Goal: Information Seeking & Learning: Learn about a topic

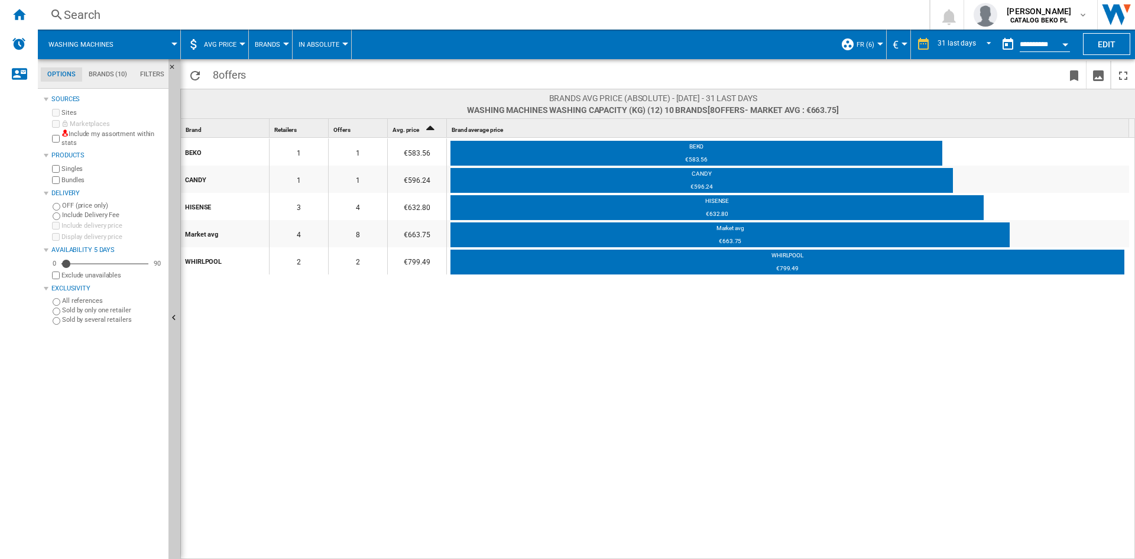
click at [603, 367] on div "BEKO 1 1 €583.56 BEKO €583.56 CANDY 1 1 €596.24 CANDY €596.24 HISENSE 3 4 €632.…" at bounding box center [658, 349] width 955 height 422
click at [419, 323] on div "BEKO 1 1 €583.56 BEKO €583.56 CANDY 1 1 €596.24 CANDY €596.24 HISENSE 3 4 €632.…" at bounding box center [658, 349] width 955 height 422
click at [766, 262] on div "WHIRLPOOL" at bounding box center [788, 257] width 674 height 12
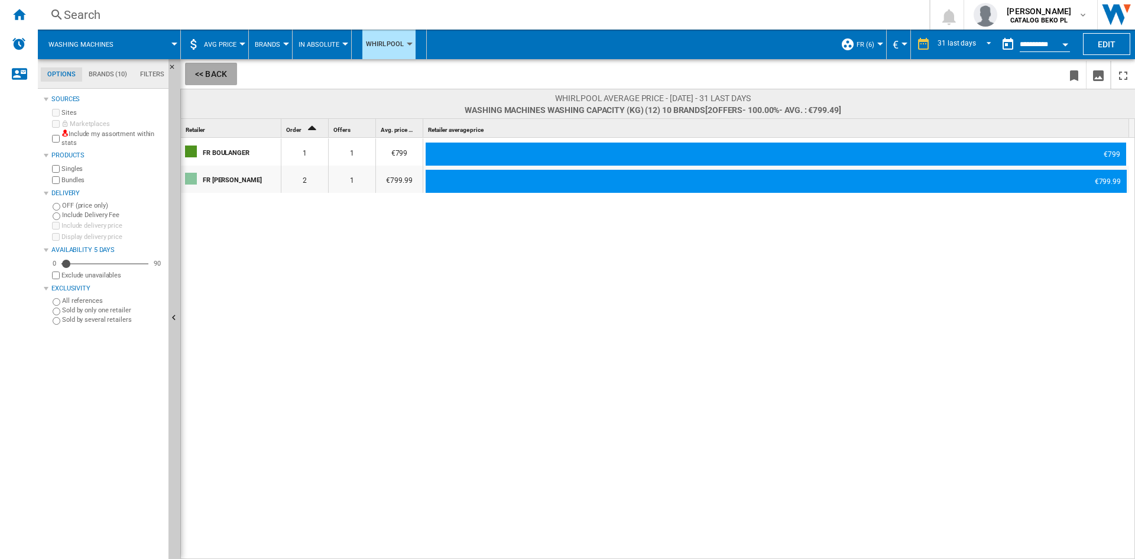
click at [202, 73] on button "<< Back" at bounding box center [211, 74] width 52 height 22
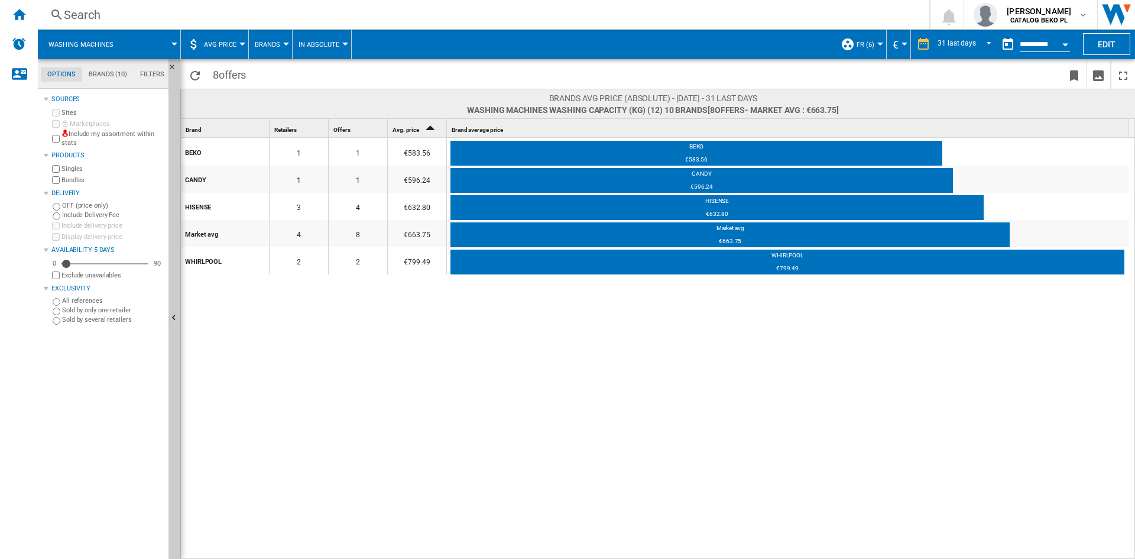
click at [504, 389] on div "BEKO 1 1 €583.56 BEKO €583.56 CANDY 1 1 €596.24 CANDY €596.24 HISENSE 3 4 €632.…" at bounding box center [658, 349] width 955 height 422
click at [230, 41] on span "AVG Price" at bounding box center [220, 45] width 33 height 8
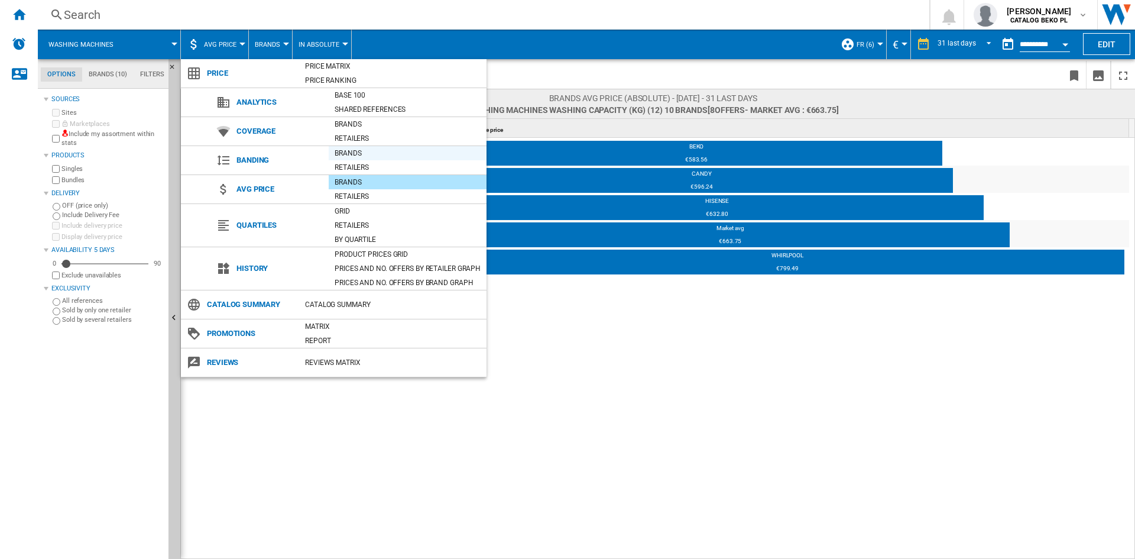
click at [359, 151] on div "Brands" at bounding box center [408, 153] width 158 height 12
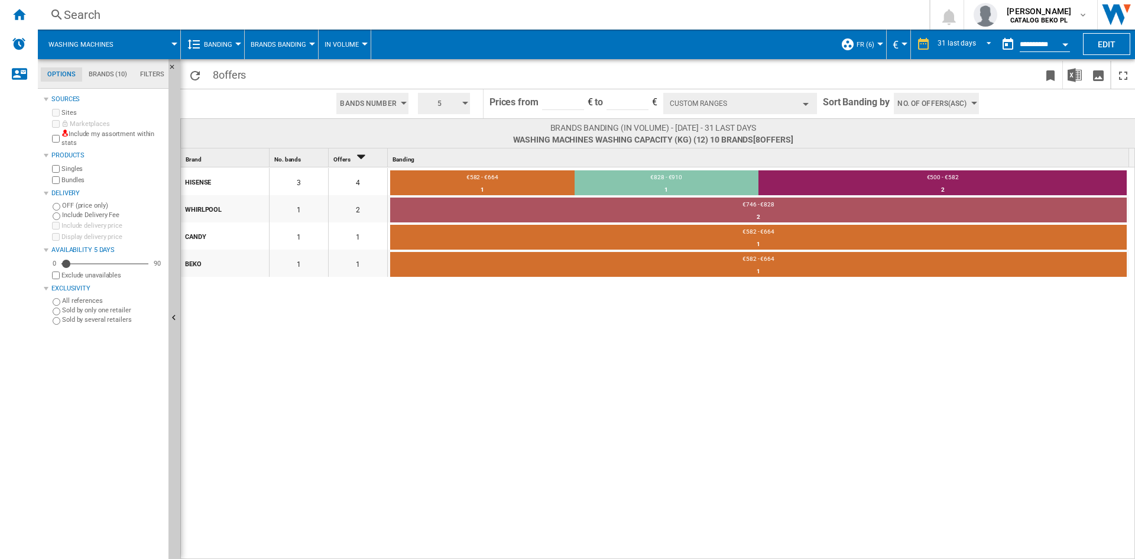
click at [222, 41] on span "Banding" at bounding box center [218, 45] width 28 height 8
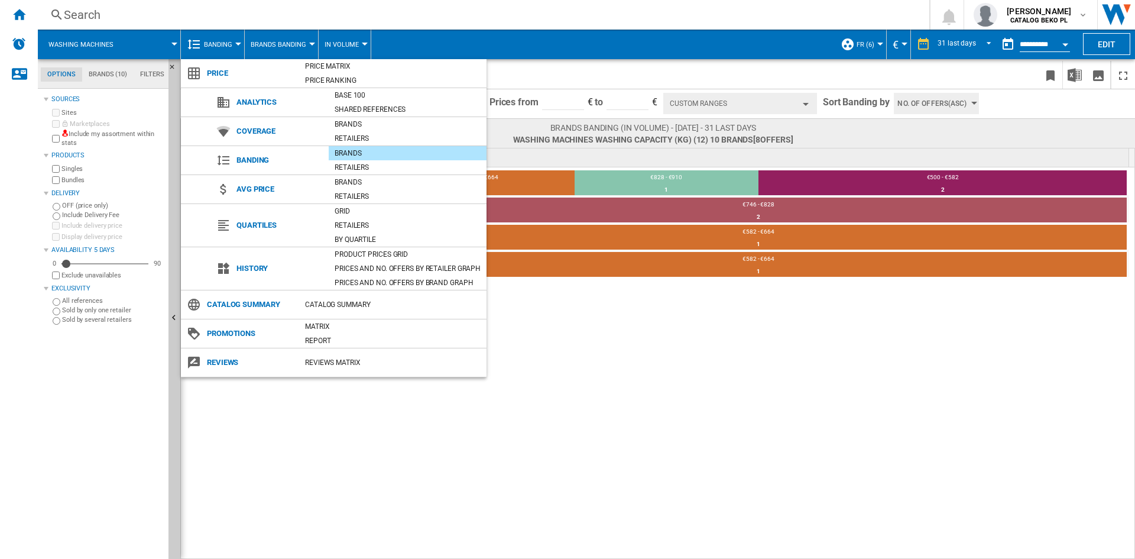
click at [270, 44] on md-backdrop at bounding box center [567, 279] width 1135 height 559
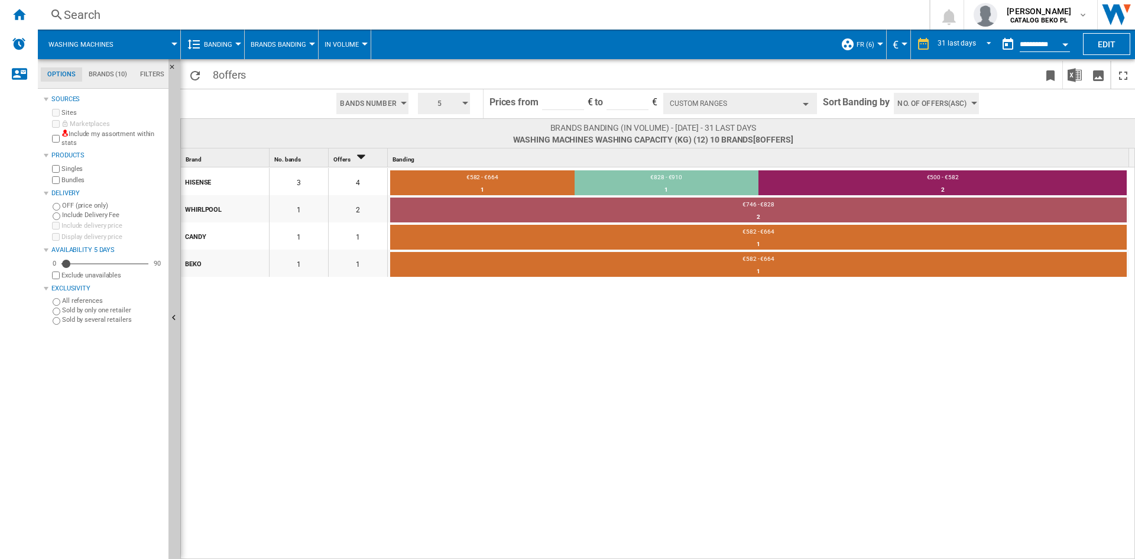
click at [296, 48] on span "Brands Banding" at bounding box center [279, 45] width 56 height 8
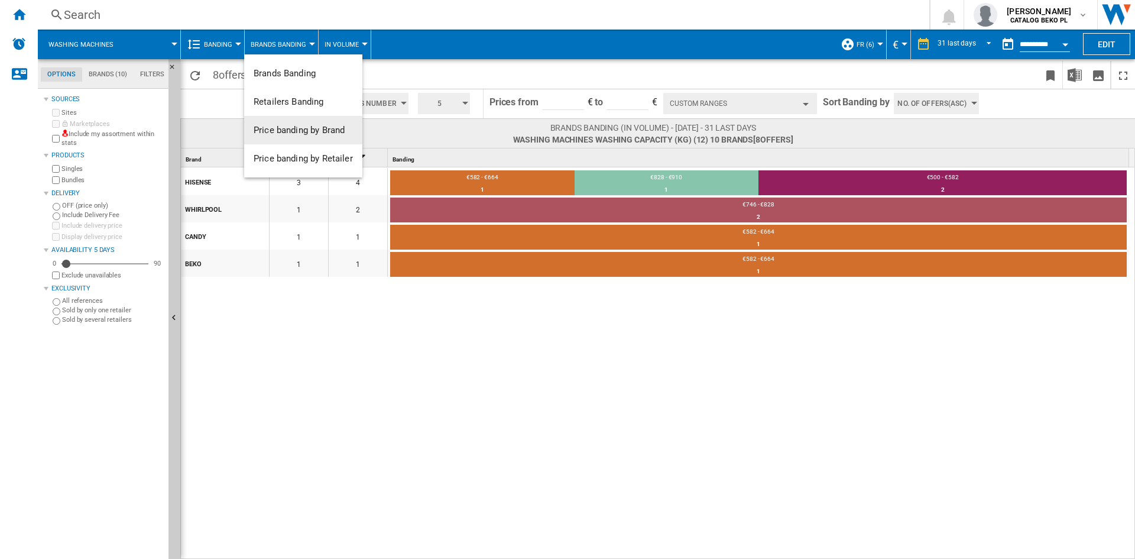
click at [316, 126] on span "Price banding by Brand" at bounding box center [299, 130] width 91 height 11
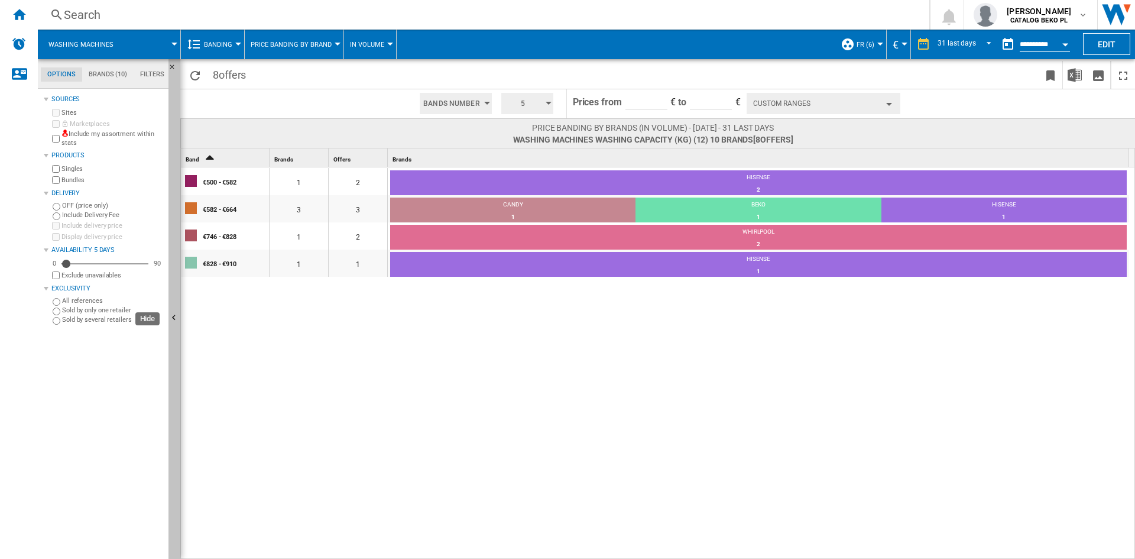
click at [176, 279] on button "Hide" at bounding box center [175, 318] width 12 height 519
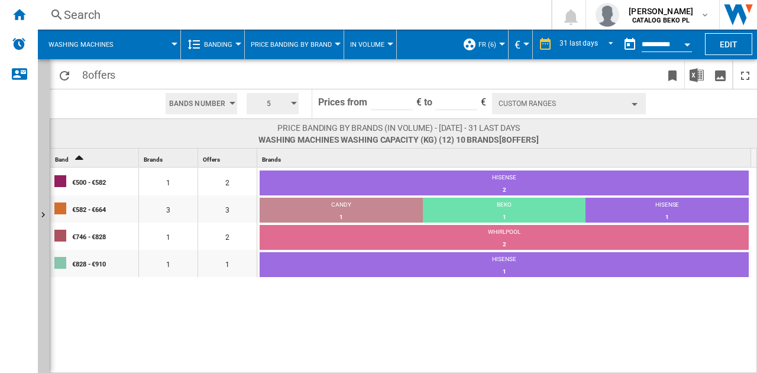
click at [230, 309] on div "€500 - €582 1 2 HISENSE 2 100% €582 - €664 3 3 CANDY 1 33.33% BEKO 1 33.33% HIS…" at bounding box center [403, 270] width 707 height 206
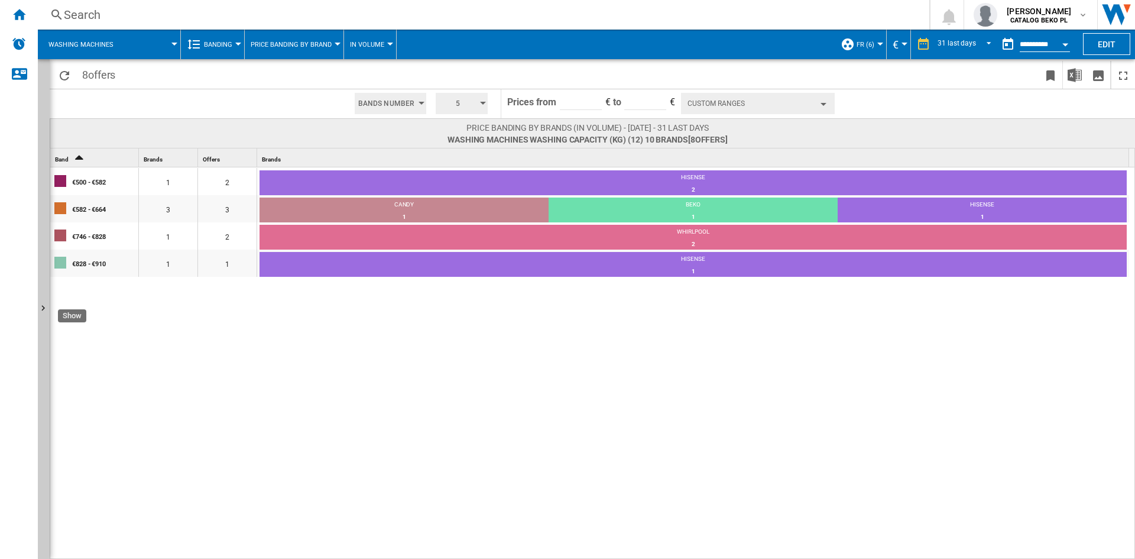
drag, startPoint x: 45, startPoint y: 205, endPoint x: 301, endPoint y: 180, distance: 257.3
click at [45, 205] on button "Show" at bounding box center [44, 309] width 12 height 500
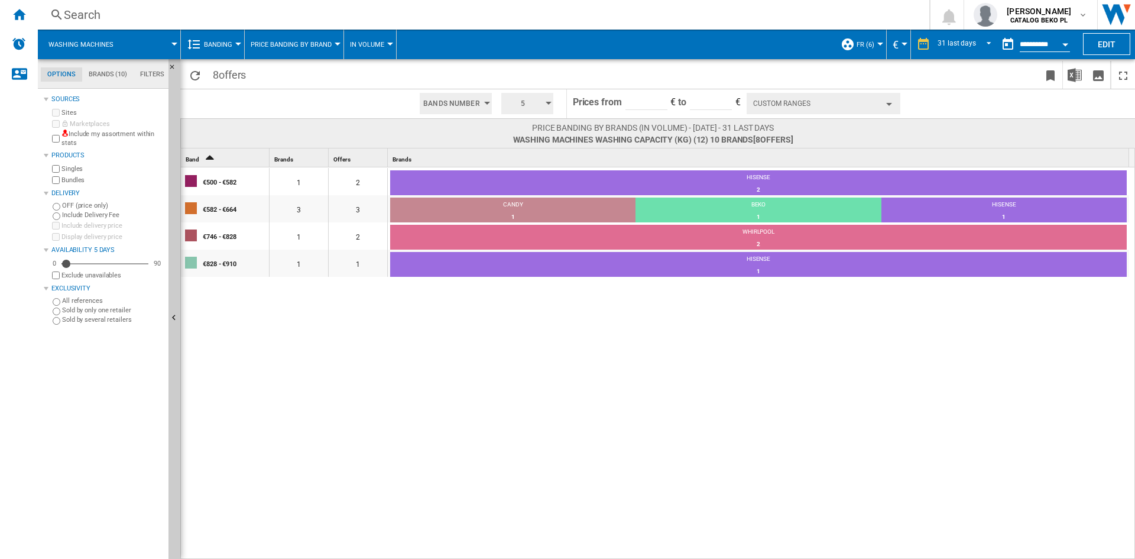
click at [1068, 43] on div "Open calendar" at bounding box center [1066, 44] width 6 height 3
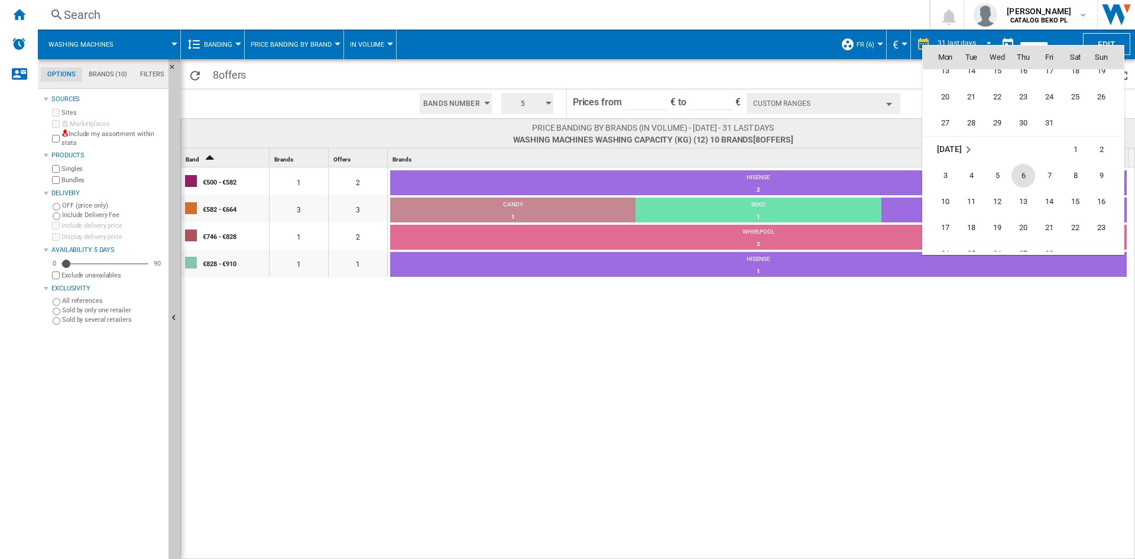
scroll to position [4637, 0]
click at [1047, 128] on span "31" at bounding box center [1050, 121] width 24 height 24
type input "**********"
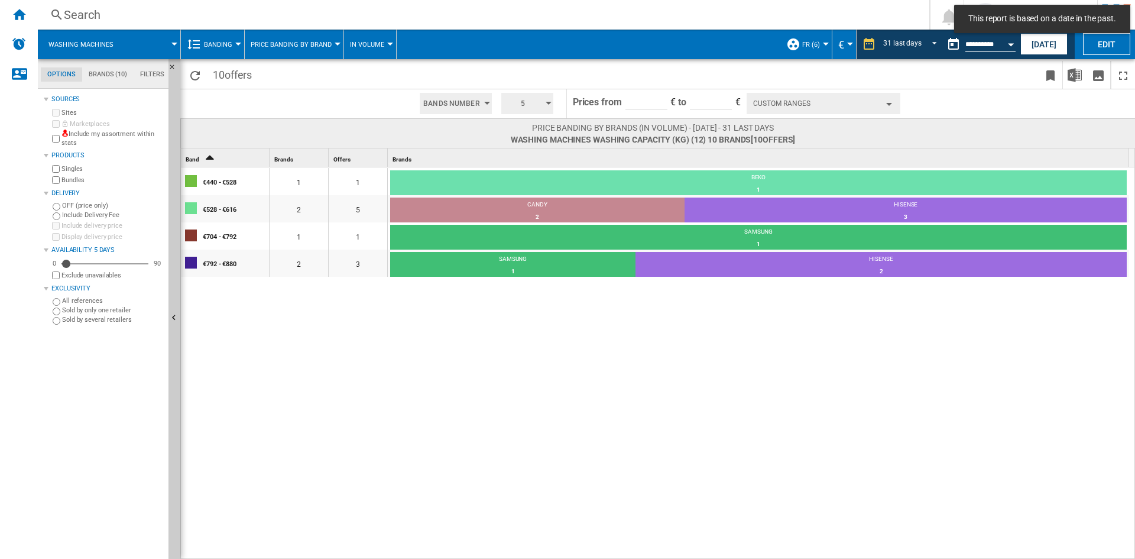
click at [212, 46] on span "Banding" at bounding box center [218, 45] width 28 height 8
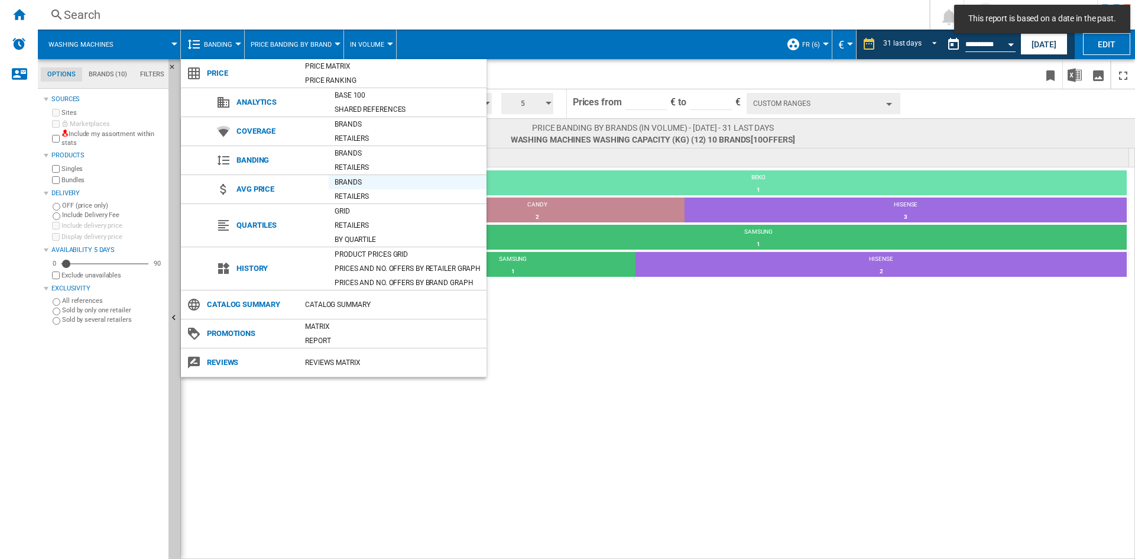
click at [361, 178] on div "Brands" at bounding box center [408, 182] width 158 height 12
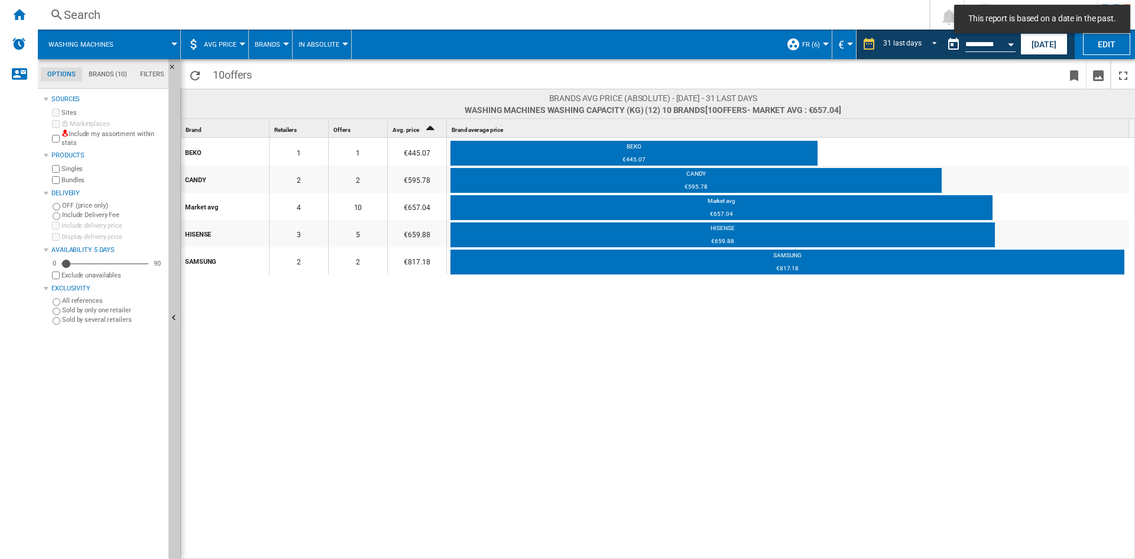
click at [376, 412] on div "BEKO 1 1 €445.07 BEKO €445.07 CANDY 2 2 €595.78 CANDY €595.78 Market avg 4 10 €…" at bounding box center [658, 349] width 955 height 422
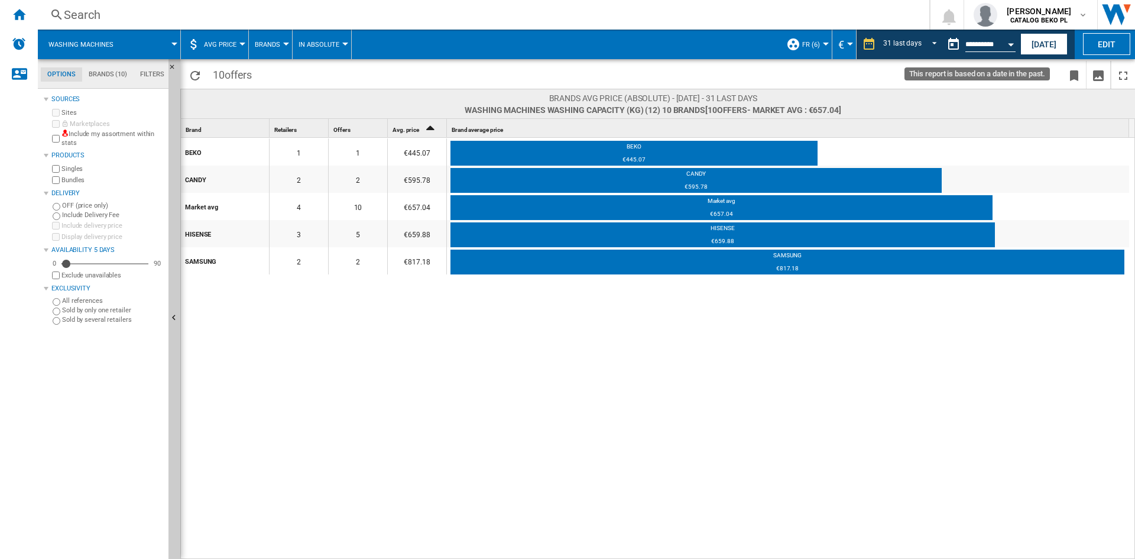
click at [1011, 42] on button "Open calendar" at bounding box center [1011, 42] width 21 height 21
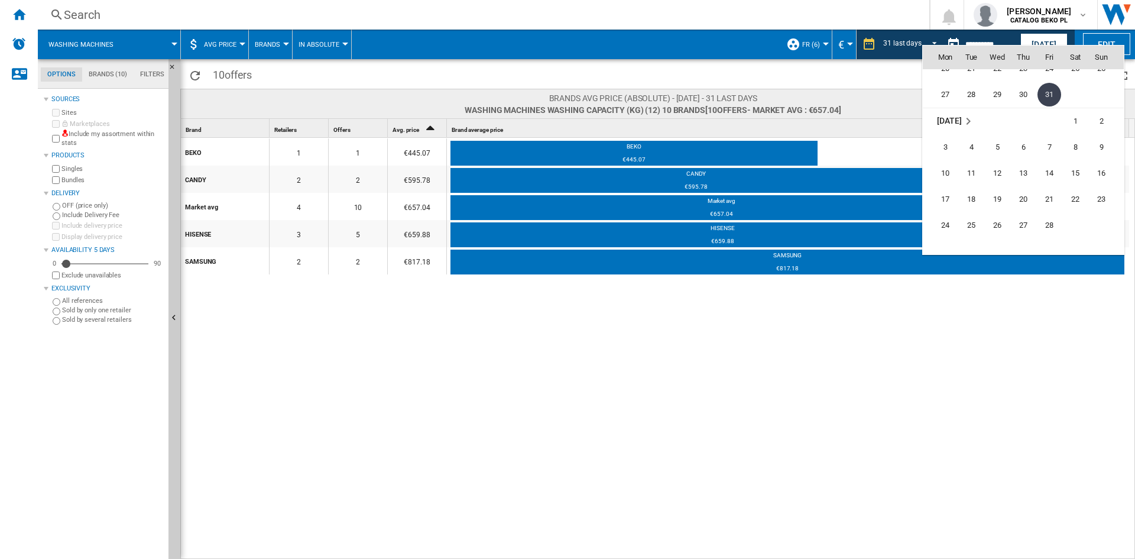
scroll to position [4722, 0]
click at [1052, 171] on span "28" at bounding box center [1050, 166] width 24 height 24
type input "**********"
